Goal: Task Accomplishment & Management: Use online tool/utility

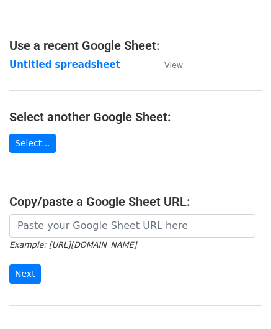
scroll to position [124, 0]
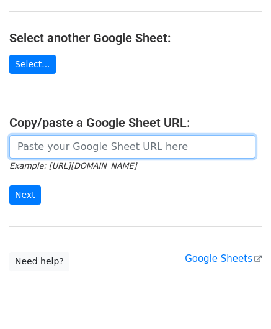
click at [53, 140] on input "url" at bounding box center [132, 147] width 247 height 24
paste input "https://docs.google.com/spreadsheets/d/1OdxbKiCTYTSzEMfu5CcwB4CuNJCg_JN03DUIwLf…"
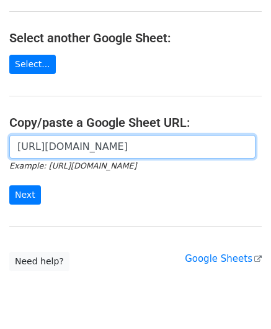
scroll to position [0, 271]
type input "https://docs.google.com/spreadsheets/d/1OdxbKiCTYTSzEMfu5CcwB4CuNJCg_JN03DUIwLf…"
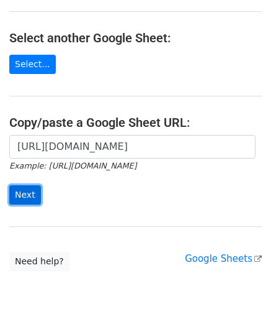
click at [27, 189] on input "Next" at bounding box center [25, 194] width 32 height 19
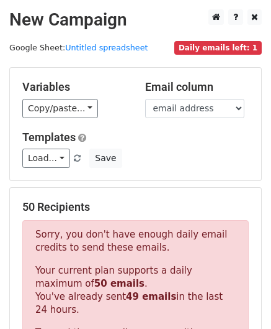
scroll to position [419, 0]
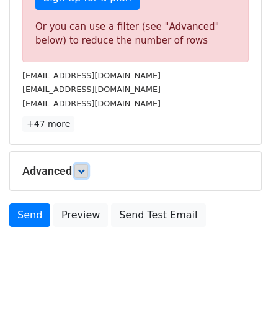
click at [83, 169] on icon at bounding box center [81, 170] width 7 height 7
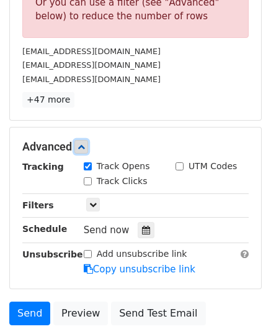
scroll to position [481, 0]
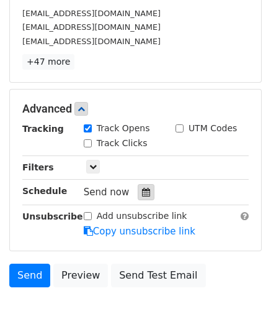
click at [142, 188] on icon at bounding box center [146, 192] width 8 height 9
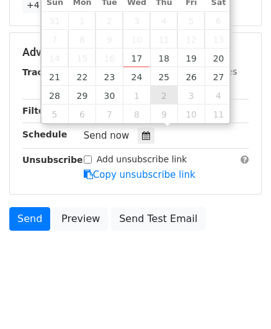
scroll to position [540, 0]
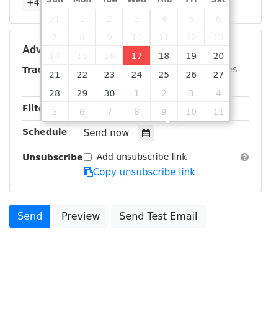
type input "[DATE] 12:00"
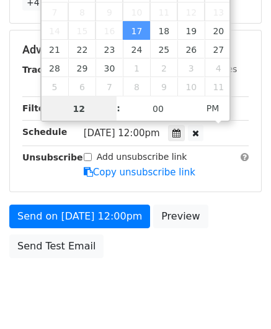
scroll to position [338, 0]
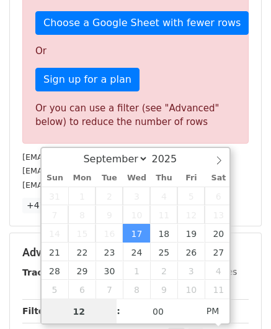
paste input "3"
type input "3"
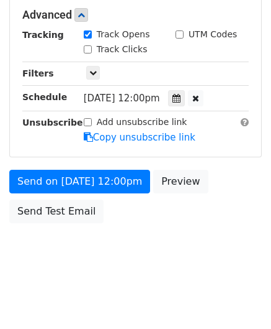
type input "[DATE] 15:00"
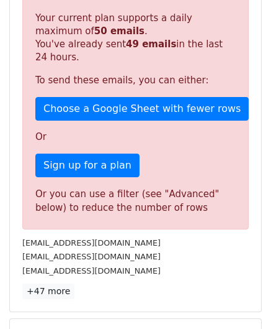
scroll to position [569, 0]
